Goal: Obtain resource: Download file/media

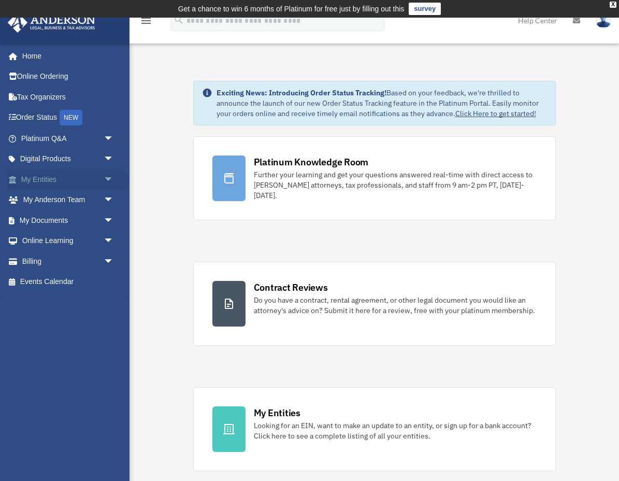
click at [106, 180] on span "arrow_drop_down" at bounding box center [114, 179] width 21 height 21
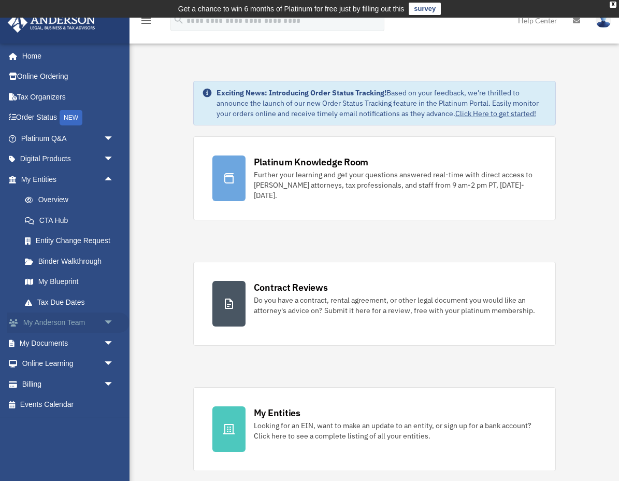
click at [107, 320] on span "arrow_drop_down" at bounding box center [114, 322] width 21 height 21
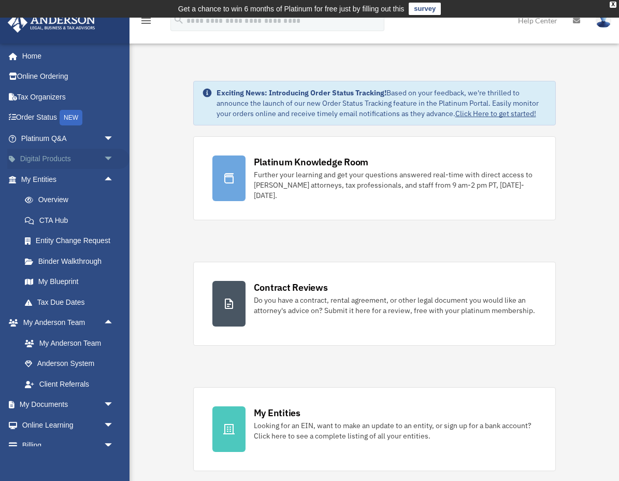
click at [106, 155] on span "arrow_drop_down" at bounding box center [114, 159] width 21 height 21
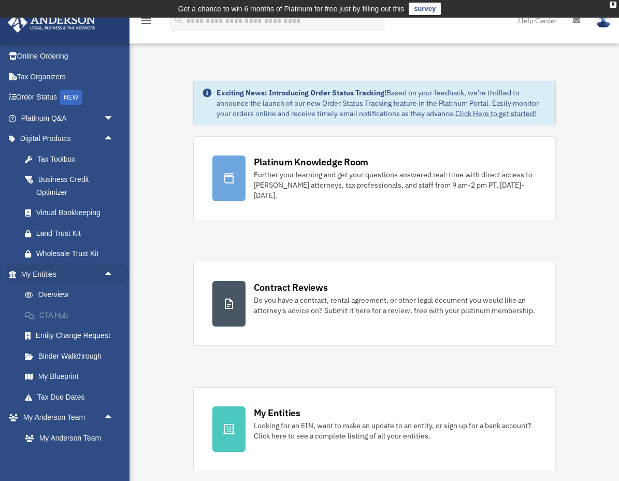
scroll to position [21, 0]
click at [50, 290] on link "Overview" at bounding box center [72, 294] width 115 height 21
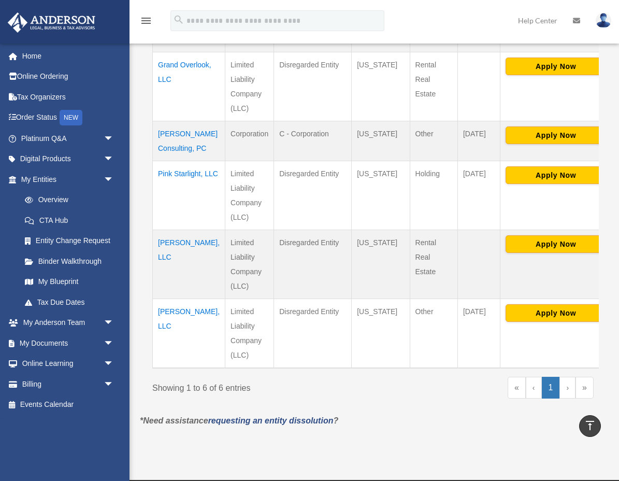
scroll to position [363, 0]
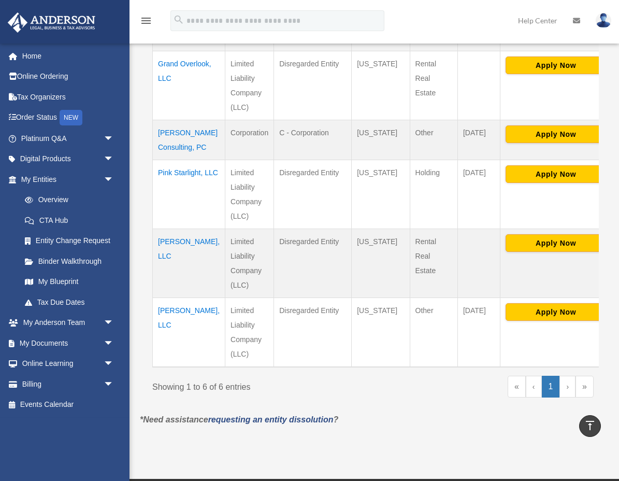
click at [169, 201] on td "Pink Starlight, LLC" at bounding box center [189, 194] width 73 height 69
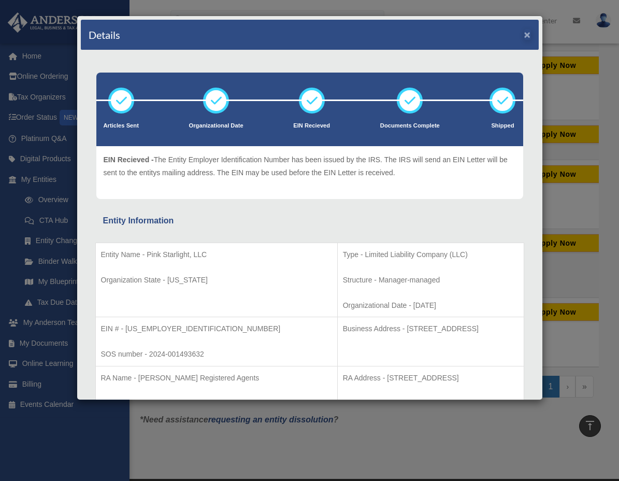
click at [528, 33] on button "×" at bounding box center [527, 34] width 7 height 11
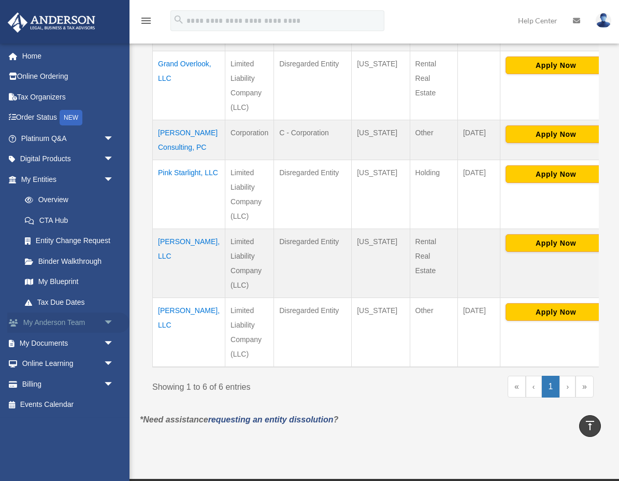
click at [111, 317] on span "arrow_drop_down" at bounding box center [114, 322] width 21 height 21
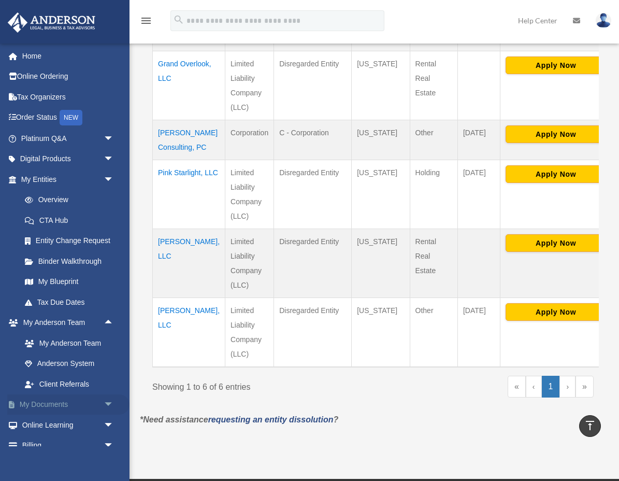
click at [107, 399] on span "arrow_drop_down" at bounding box center [114, 404] width 21 height 21
click at [40, 418] on link "Box" at bounding box center [72, 424] width 115 height 21
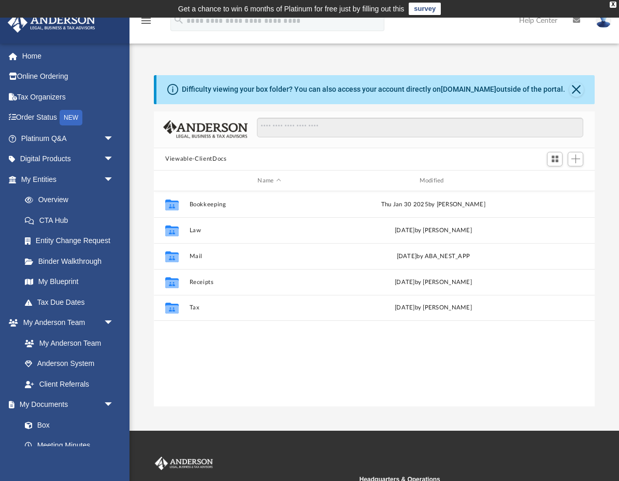
scroll to position [236, 440]
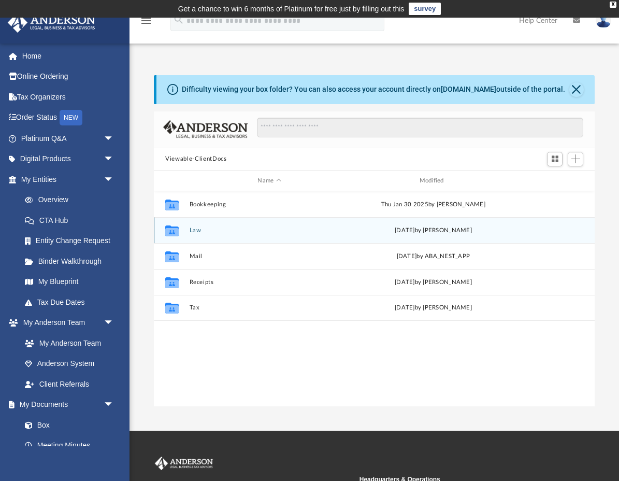
click at [173, 232] on icon "grid" at bounding box center [171, 232] width 13 height 8
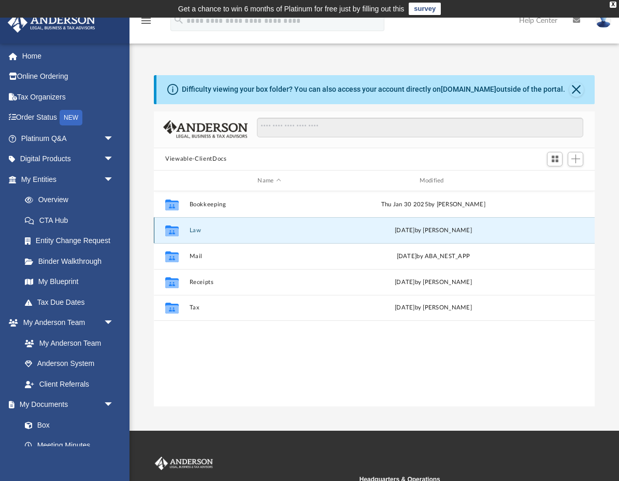
click at [173, 232] on icon "grid" at bounding box center [171, 232] width 13 height 8
click at [190, 229] on button "Law" at bounding box center [270, 230] width 160 height 7
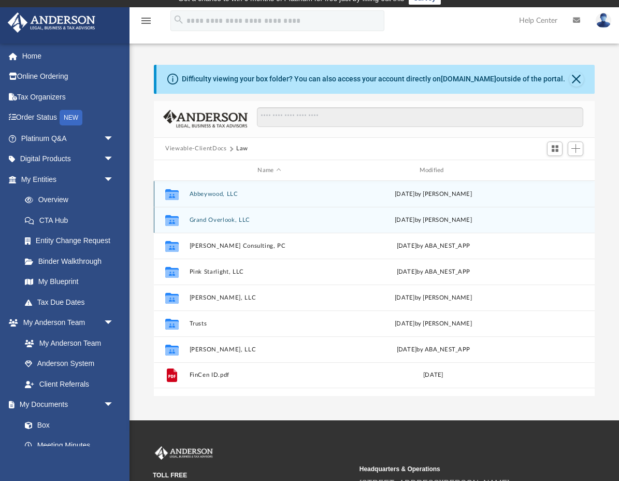
scroll to position [12, 0]
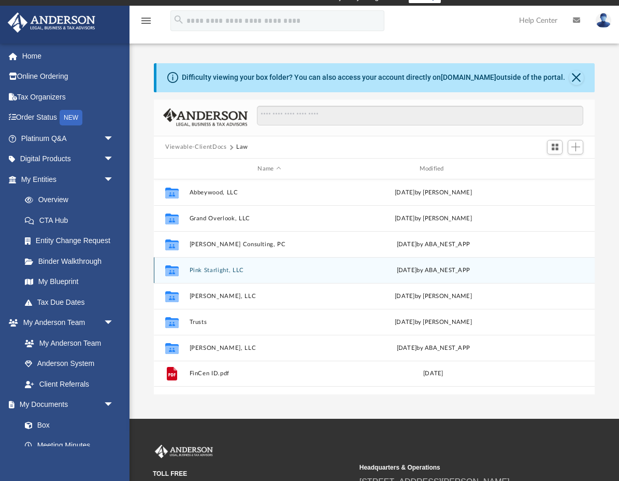
click at [205, 270] on button "Pink Starlight, LLC" at bounding box center [270, 270] width 160 height 7
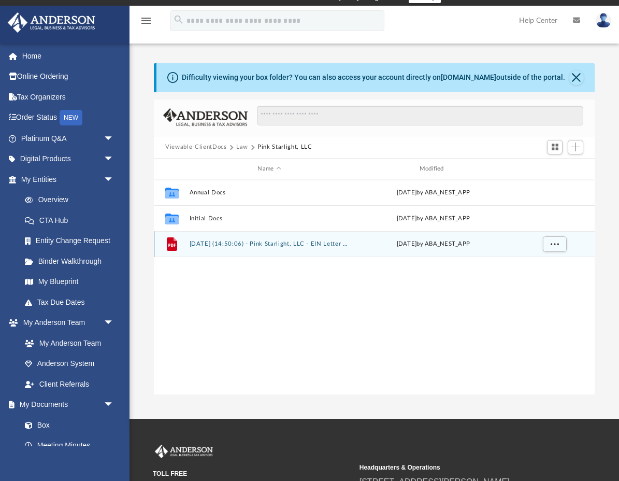
click at [212, 245] on button "[DATE] (14:50:06) - Pink Starlight, LLC - EIN Letter from IRS.pdf" at bounding box center [270, 244] width 160 height 7
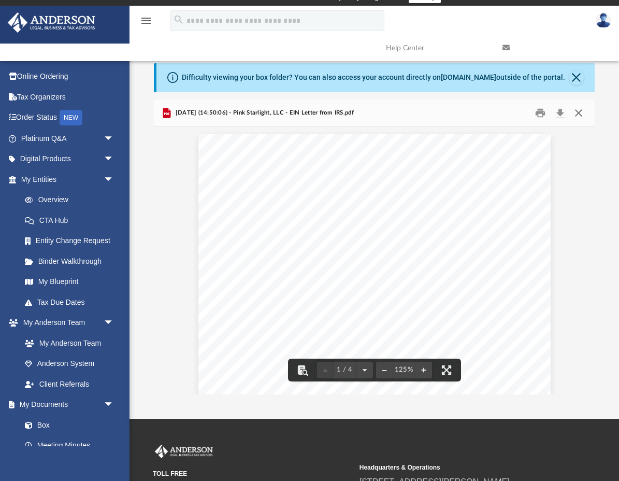
click at [580, 112] on button "Close" at bounding box center [578, 113] width 19 height 16
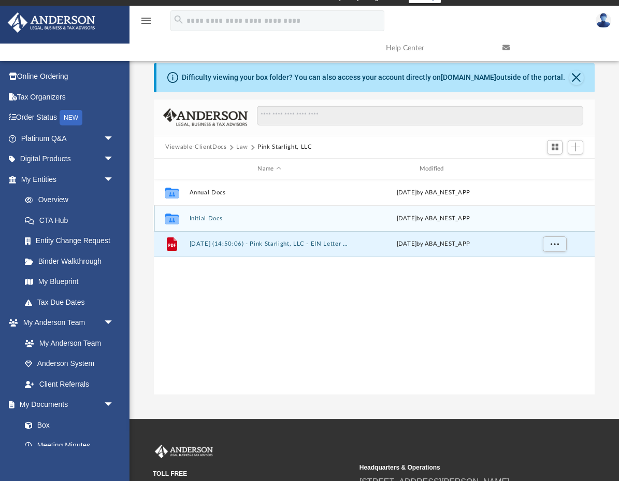
click at [212, 219] on button "Initial Docs" at bounding box center [270, 218] width 160 height 7
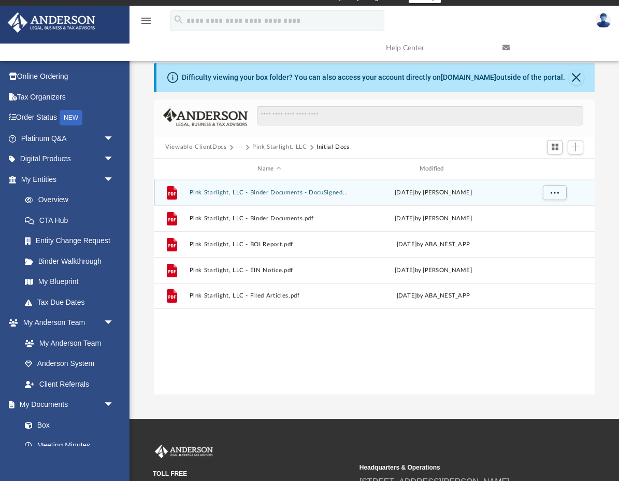
click at [228, 191] on button "Pink Starlight, LLC - Binder Documents - DocuSigned.pdf" at bounding box center [270, 192] width 160 height 7
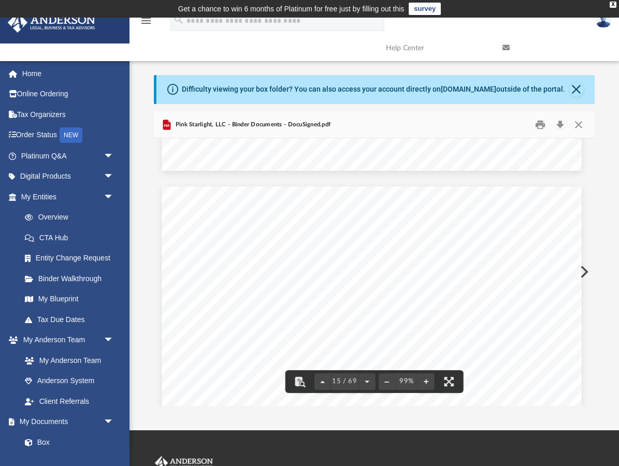
scroll to position [7794, 3]
click at [559, 119] on button "Download" at bounding box center [560, 125] width 19 height 16
